Goal: Transaction & Acquisition: Book appointment/travel/reservation

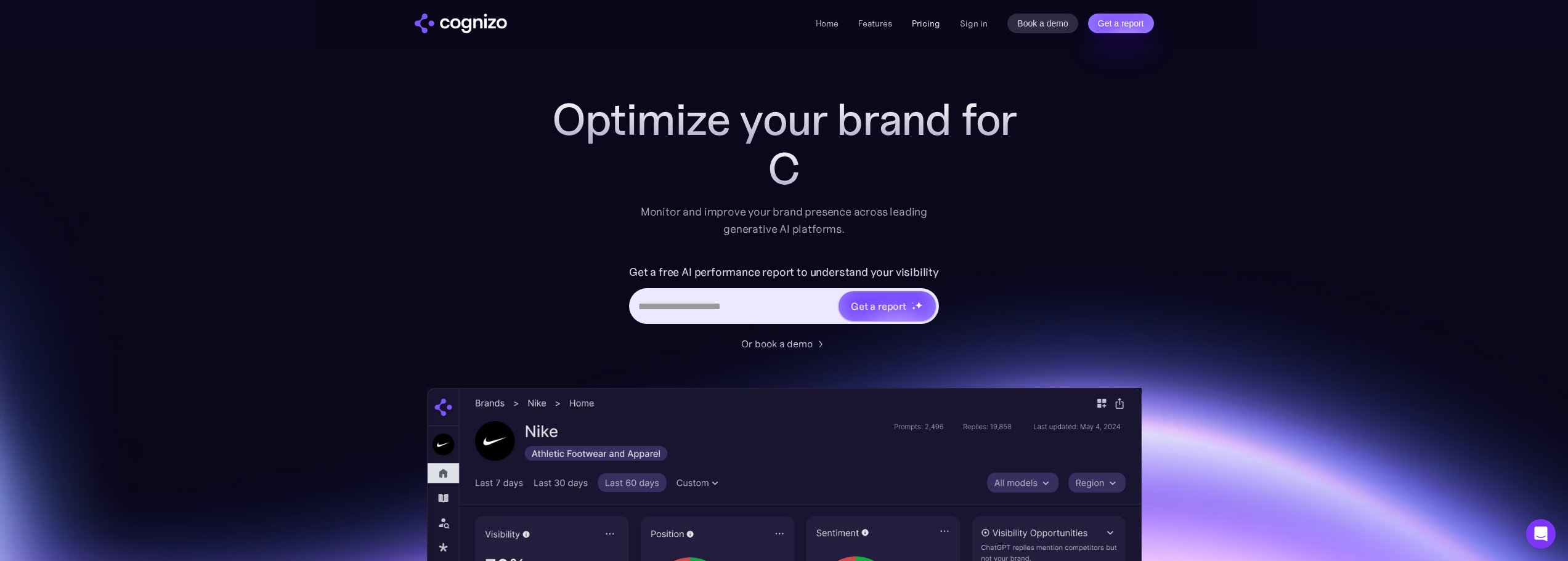
click at [920, 22] on link "Pricing" at bounding box center [926, 23] width 28 height 11
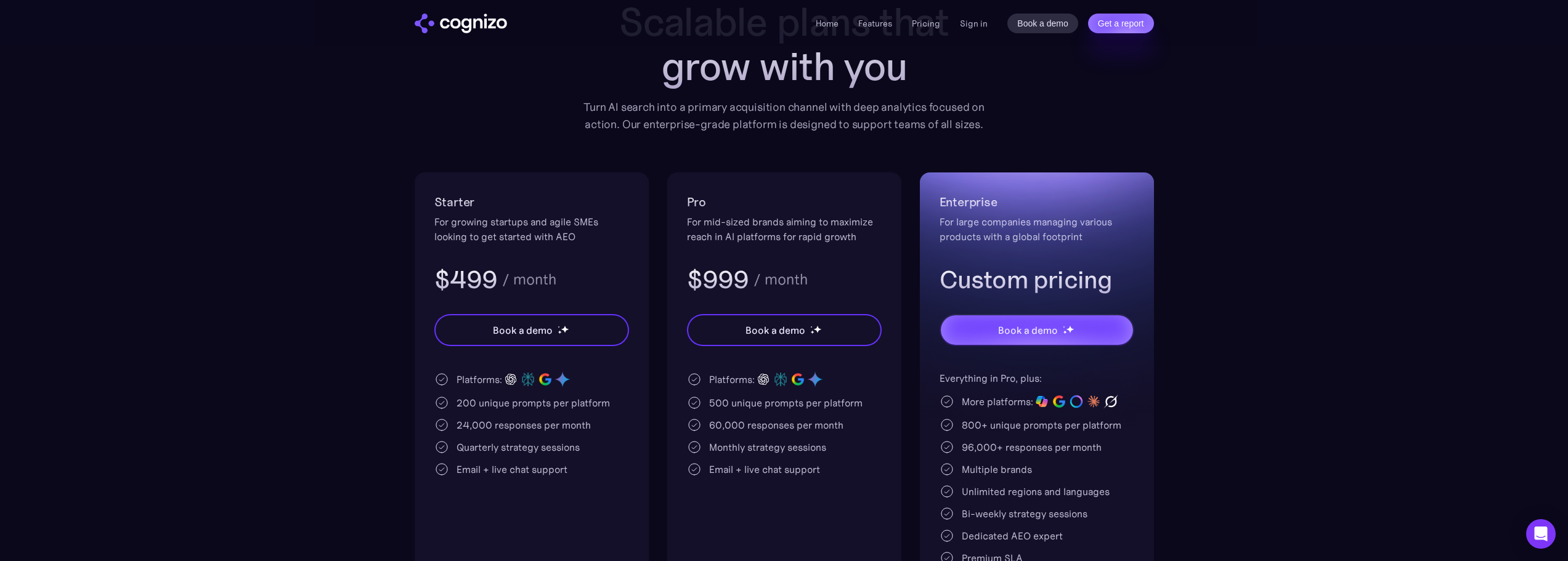
scroll to position [246, 0]
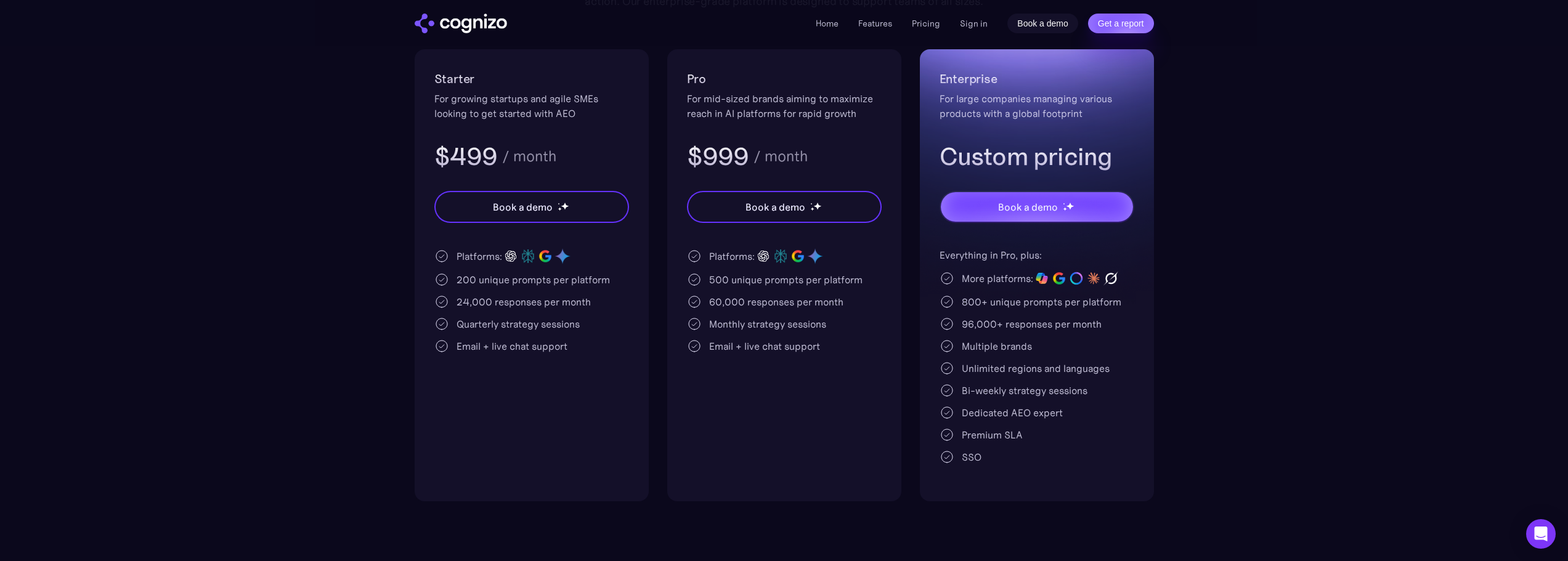
click at [1030, 26] on link "Book a demo" at bounding box center [1042, 23] width 71 height 20
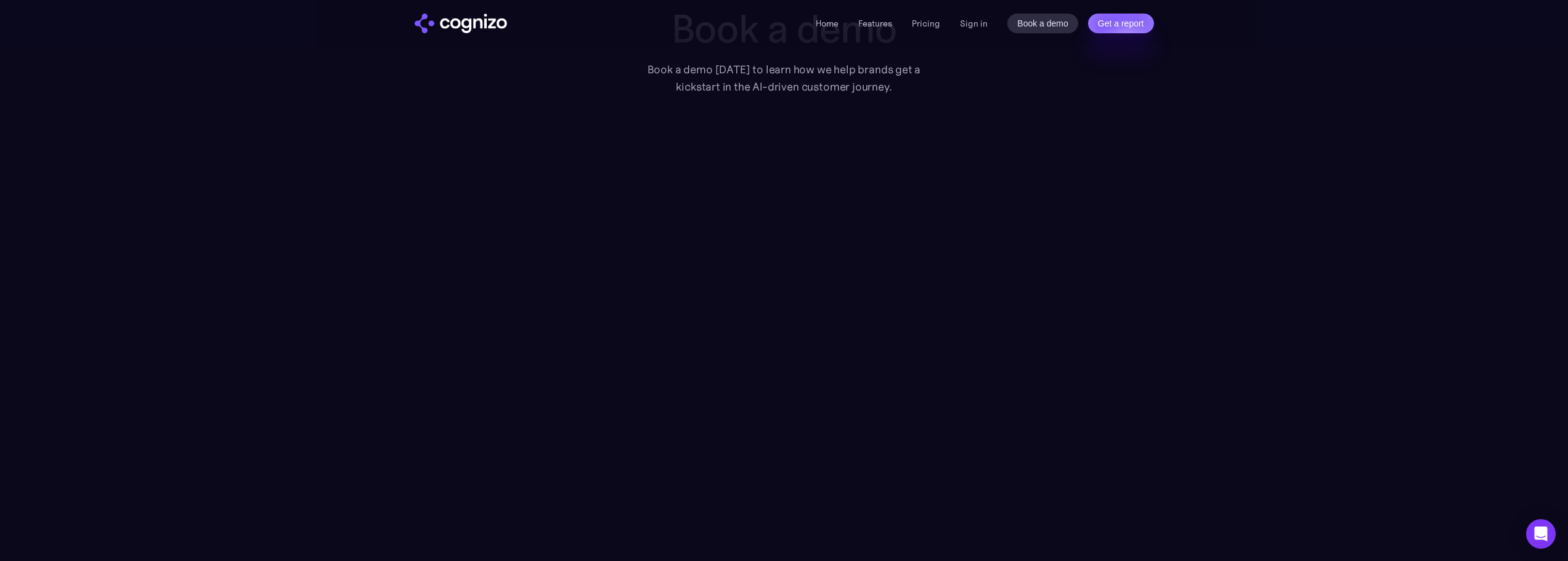
scroll to position [246, 0]
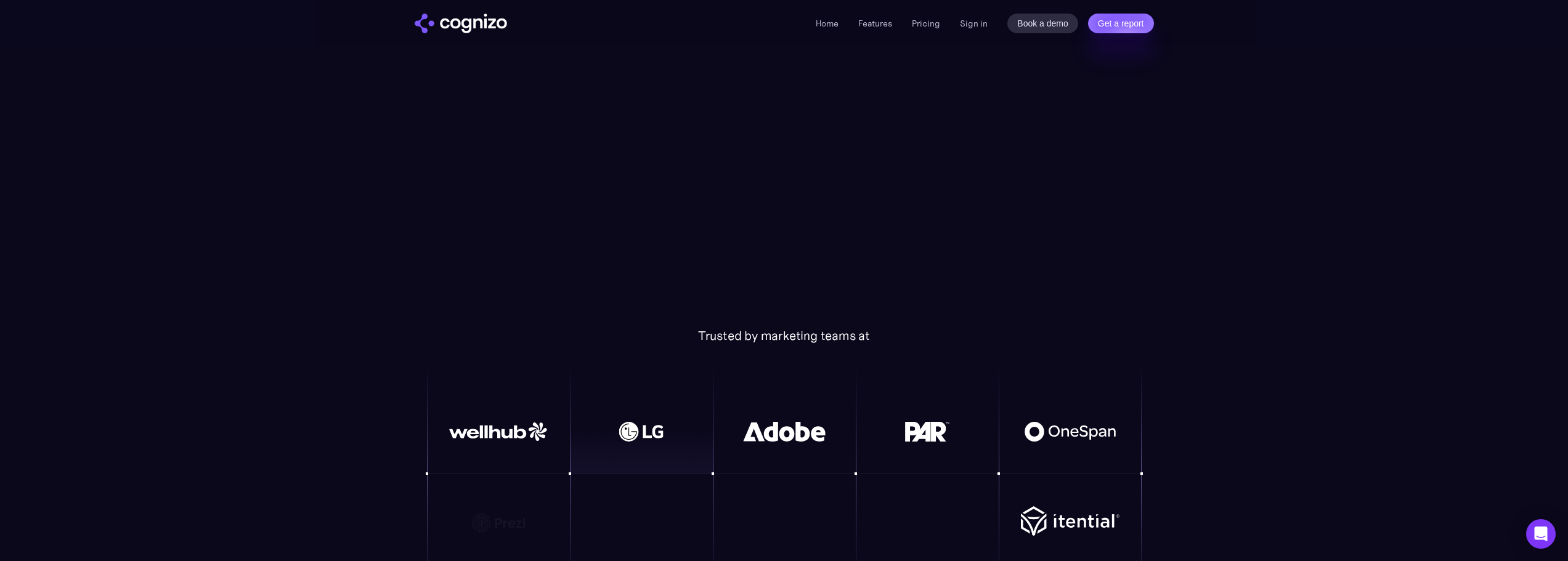
scroll to position [431, 0]
